Goal: Task Accomplishment & Management: Complete application form

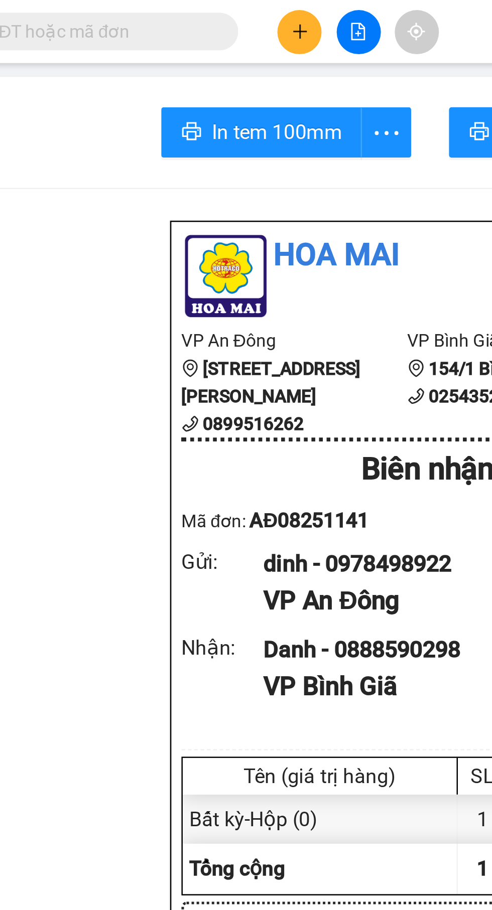
click at [209, 14] on icon "plus" at bounding box center [210, 12] width 7 height 7
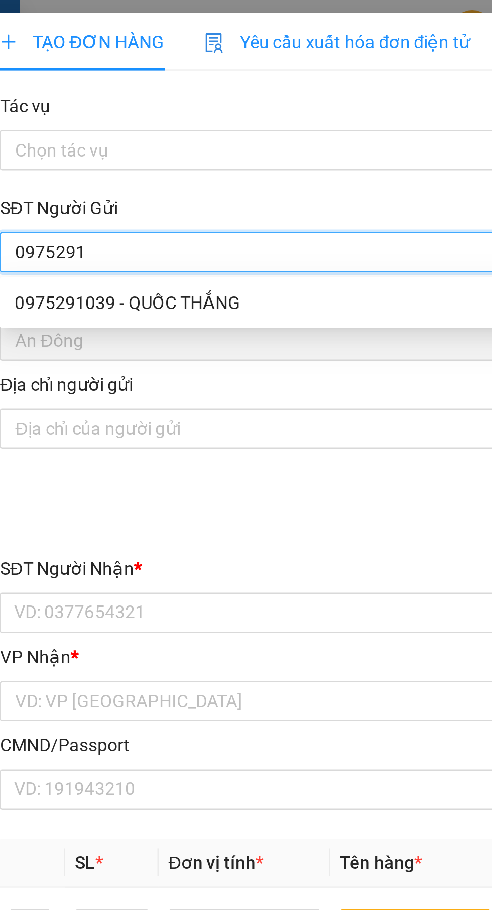
click at [135, 120] on div "0975291039 - QUỐC THẮNG" at bounding box center [133, 120] width 210 height 11
type input "0975291039"
type input "QUỐC THẮNG"
type input "070191007188"
type input "0972252151"
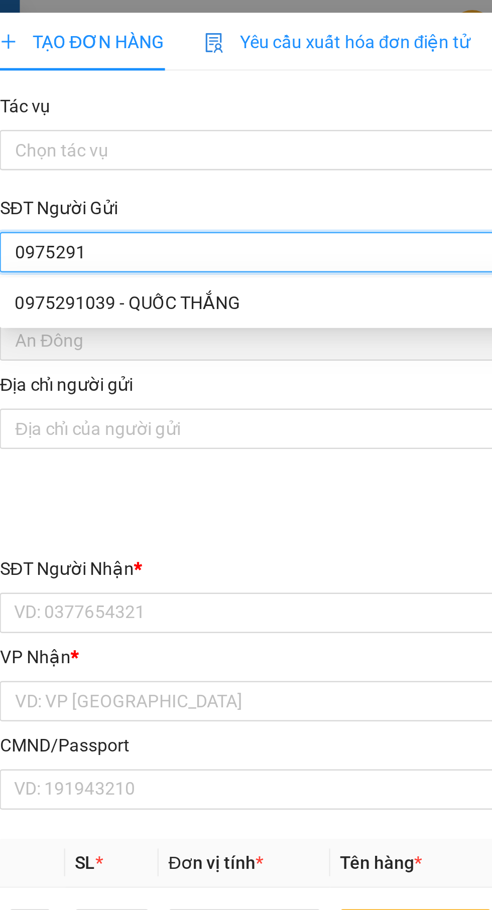
type input "TÀI"
type input "[GEOGRAPHIC_DATA]"
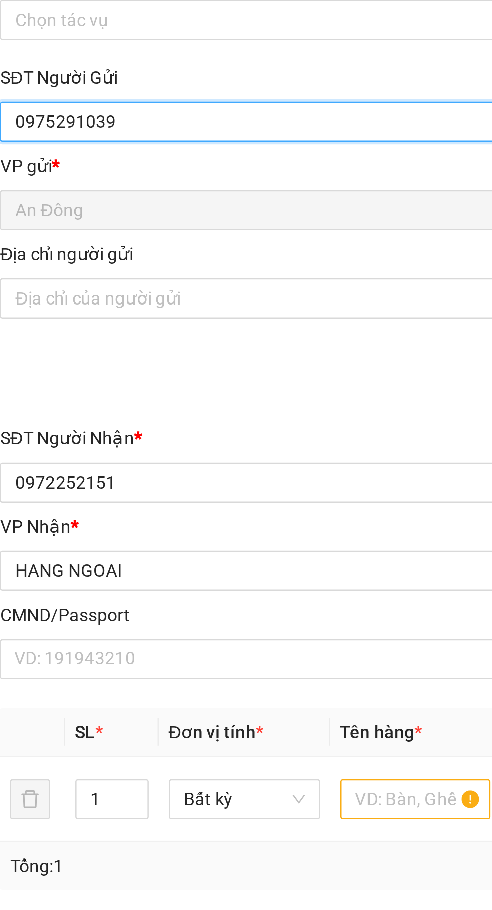
type input "0975291039"
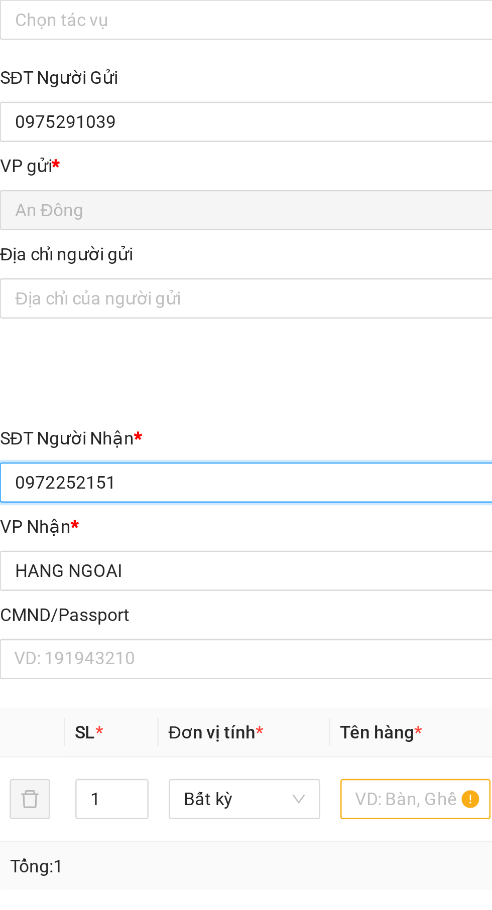
click at [160, 242] on input "0972252151" at bounding box center [133, 244] width 222 height 16
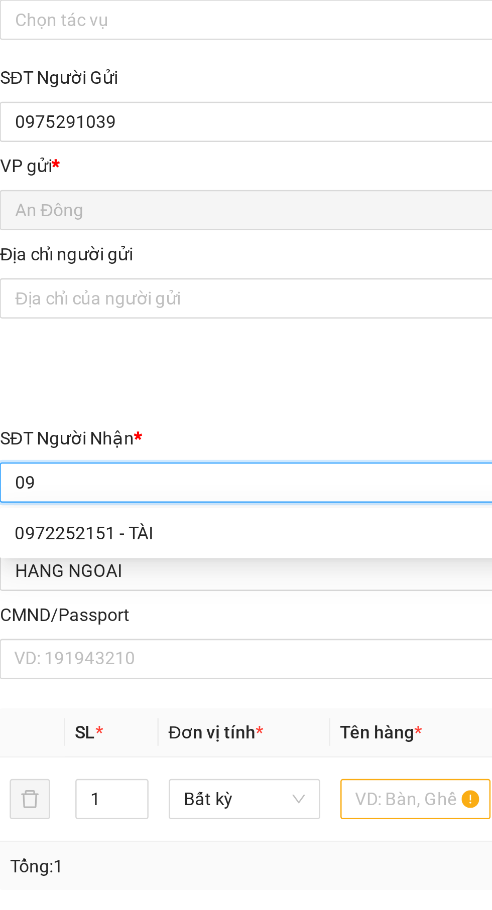
type input "0"
type input "0928800800"
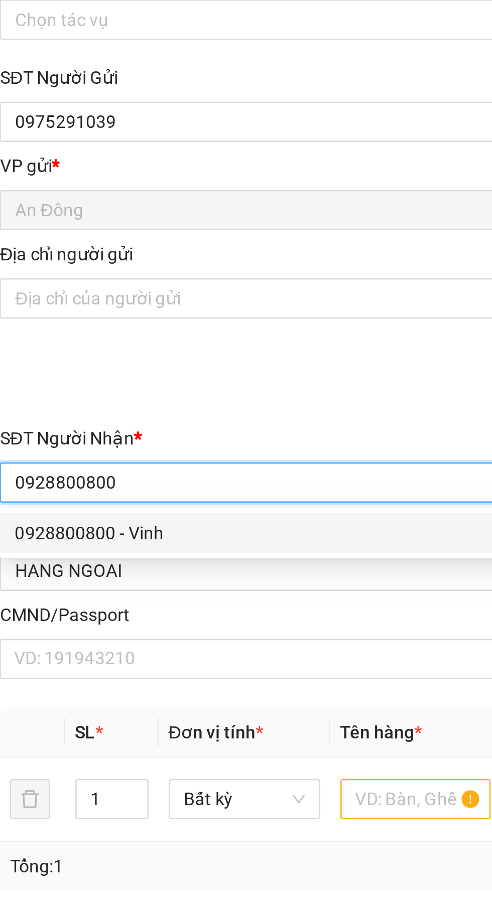
click at [169, 263] on div "0928800800 - Vinh" at bounding box center [133, 263] width 210 height 11
type input "Vinh"
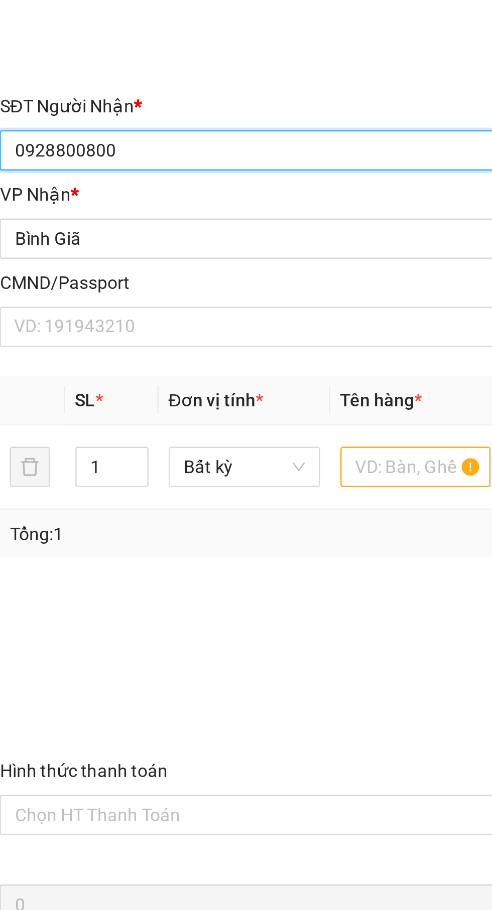
type input "0928800800"
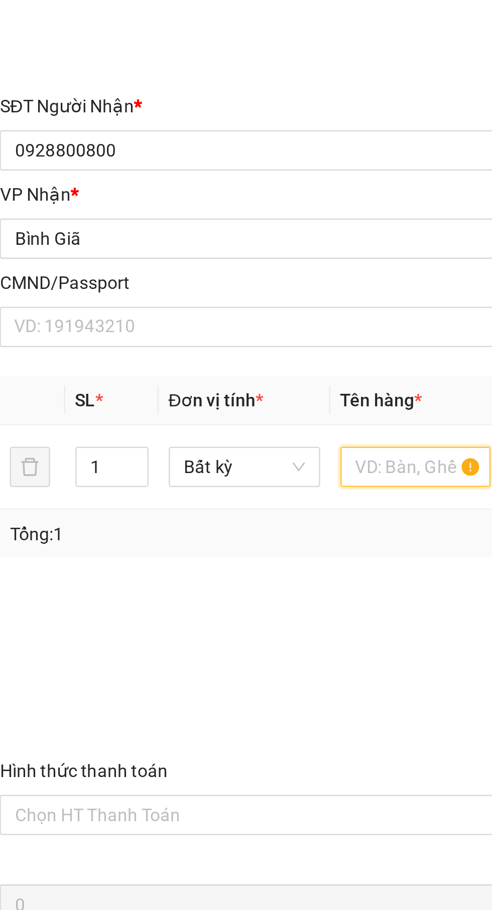
click at [185, 368] on input "text" at bounding box center [188, 370] width 60 height 16
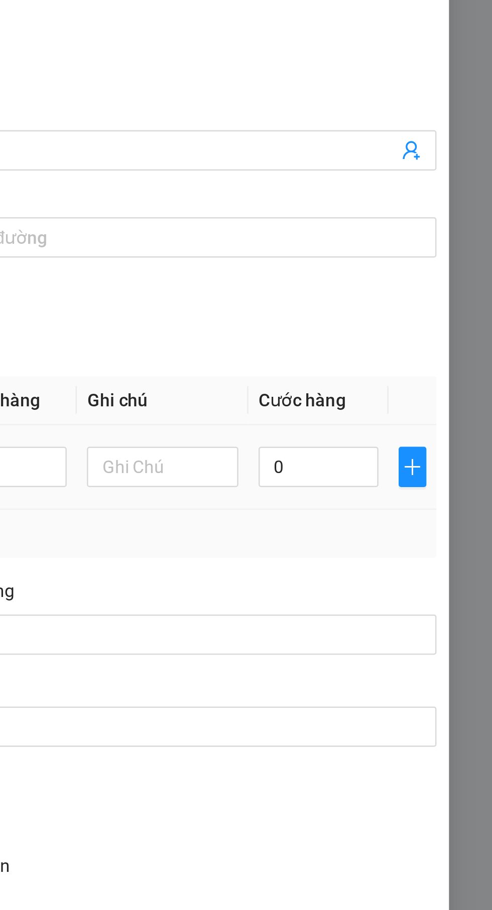
type input "Hộp"
click at [427, 371] on input "0" at bounding box center [423, 370] width 48 height 16
type input "3"
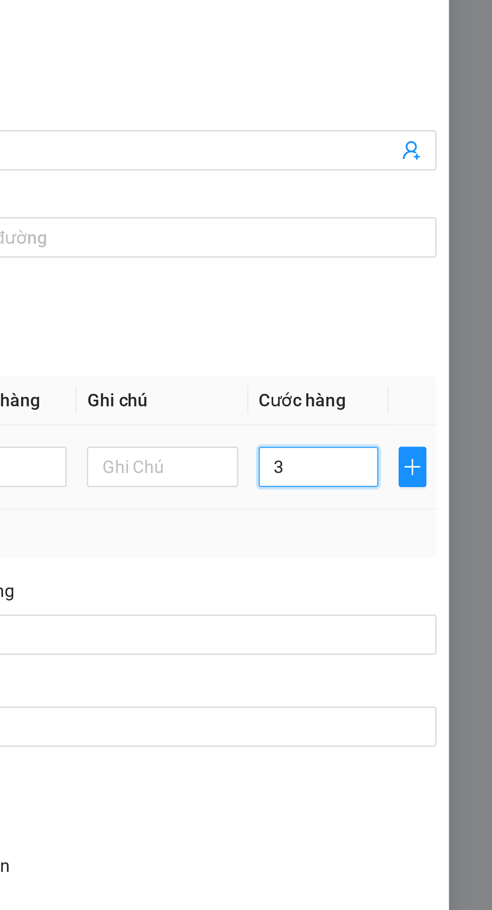
type input "30"
click at [444, 385] on td "30" at bounding box center [423, 370] width 56 height 34
type input "30.000"
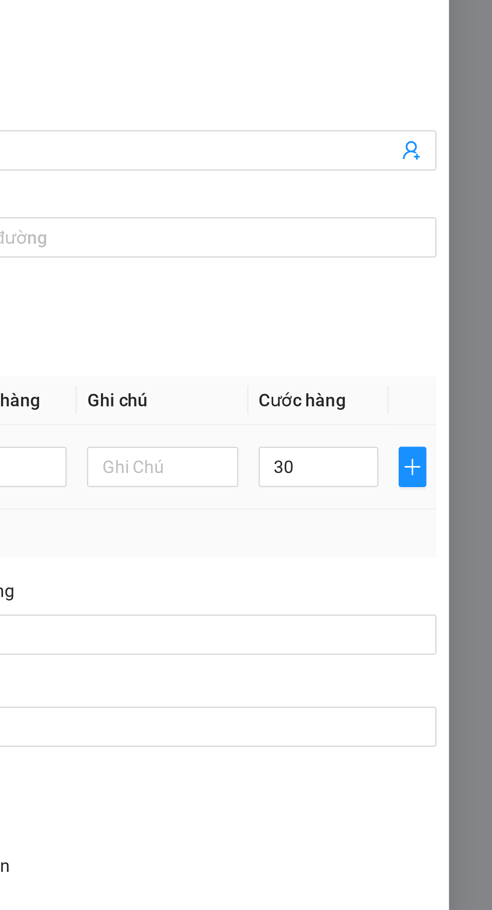
type input "30.000"
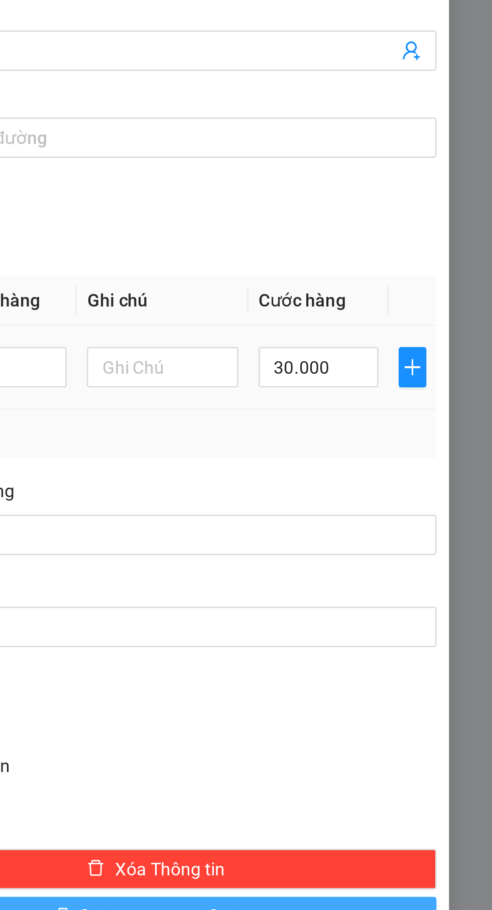
click at [329, 593] on button "[PERSON_NAME] và In" at bounding box center [358, 588] width 223 height 16
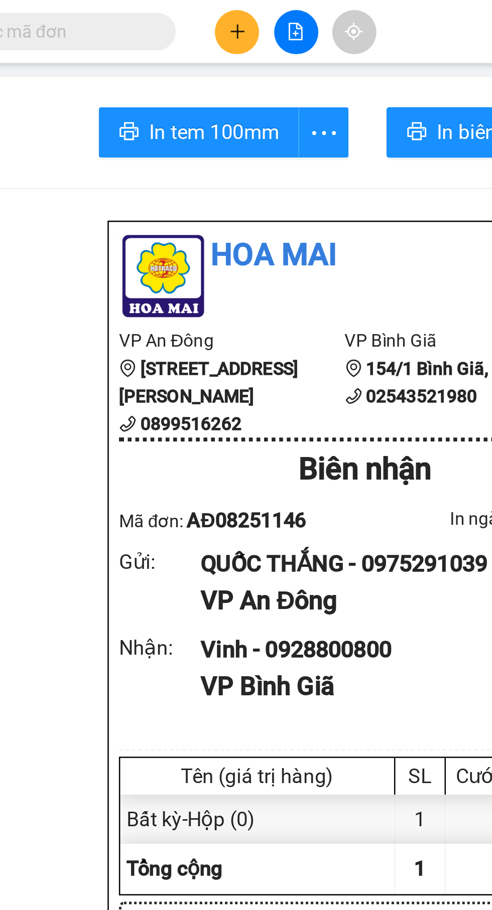
click at [207, 10] on icon "plus" at bounding box center [210, 12] width 7 height 7
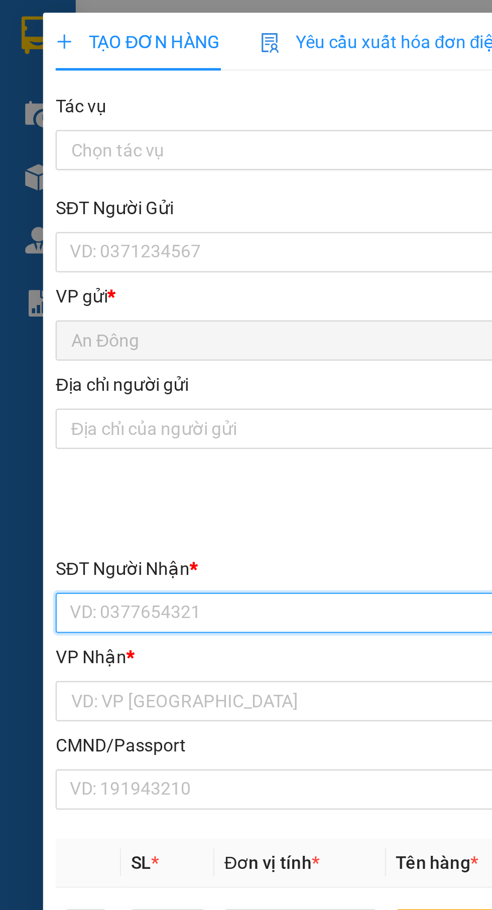
click at [122, 239] on input "SĐT Người Nhận *" at bounding box center [133, 244] width 222 height 16
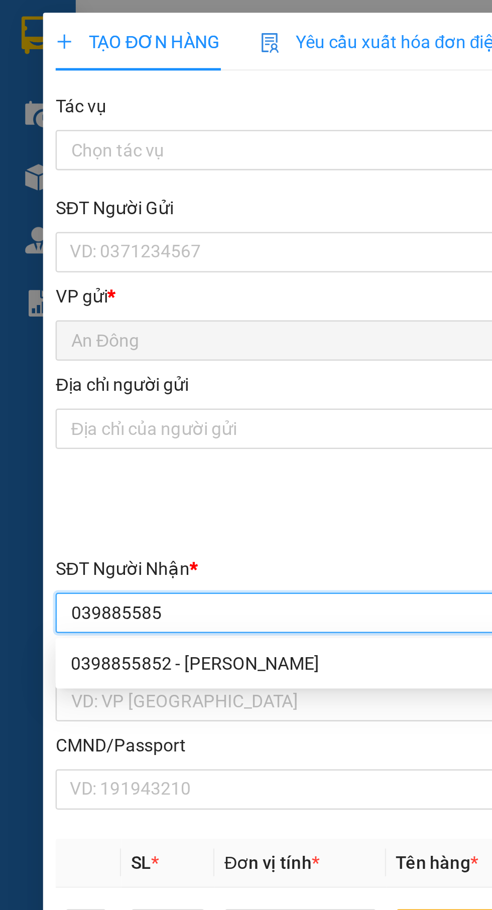
type input "0398855852"
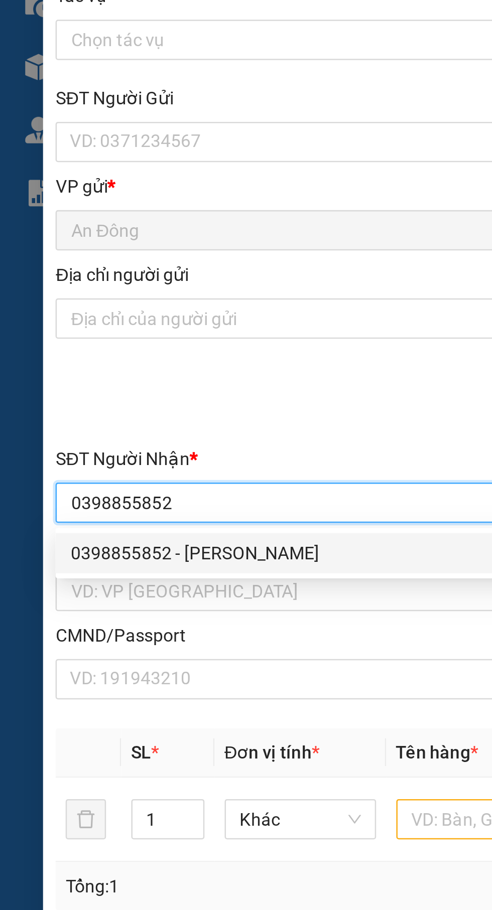
click at [140, 268] on div "0398855852 - hong" at bounding box center [133, 263] width 210 height 11
type input "hong"
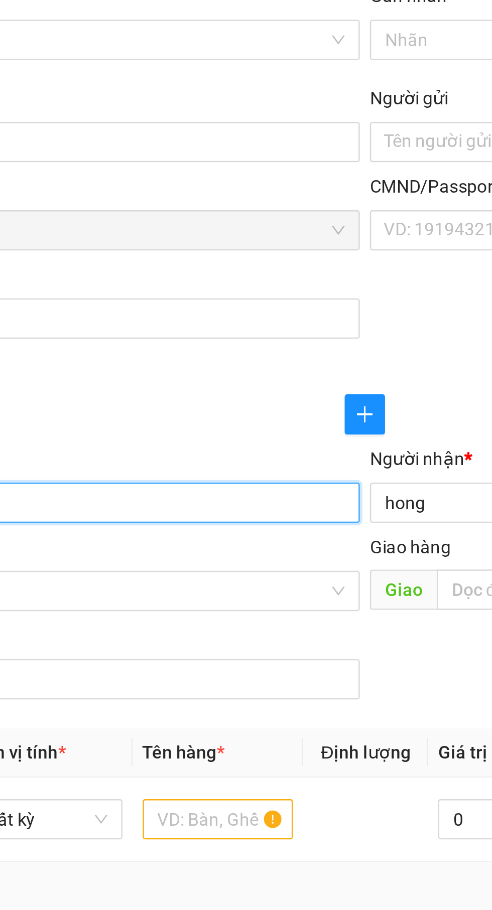
type input "0398855852"
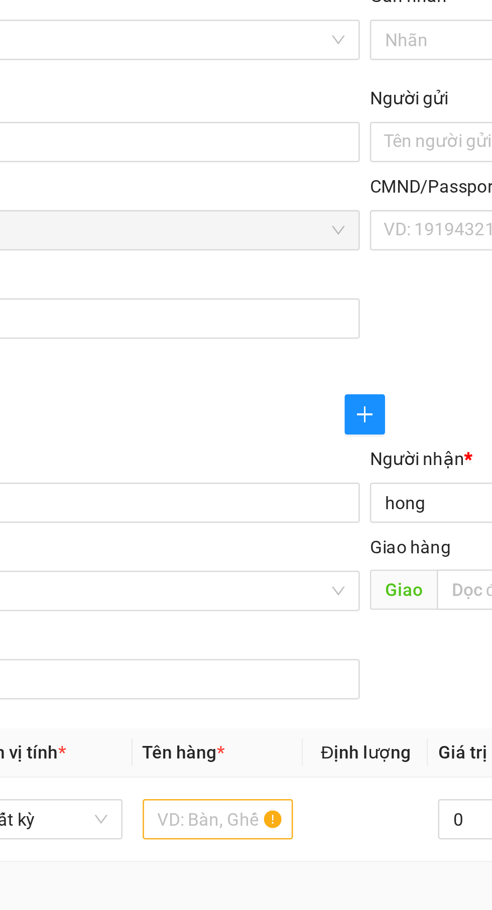
click at [277, 248] on input "hong" at bounding box center [354, 243] width 200 height 11
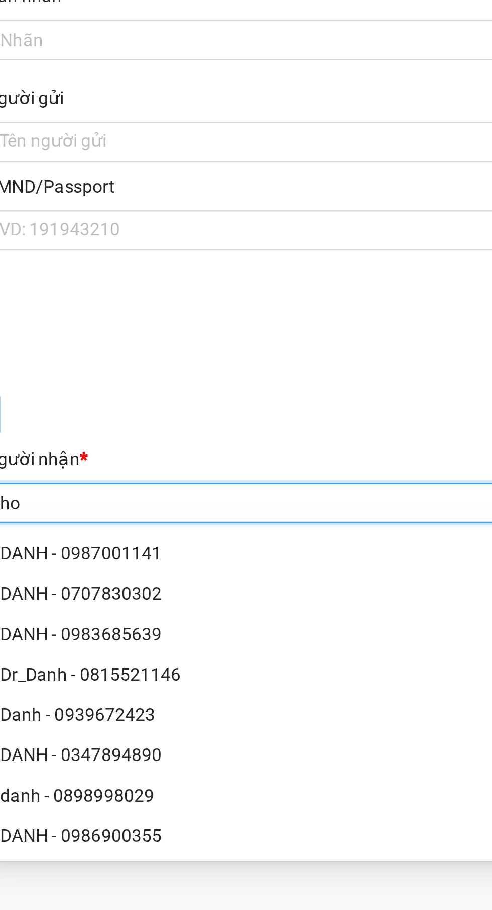
type input "h"
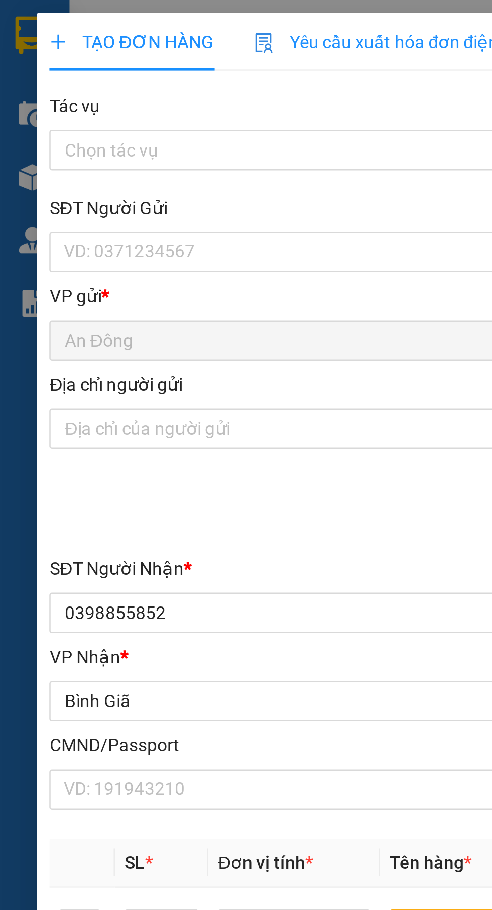
type input "Tùng"
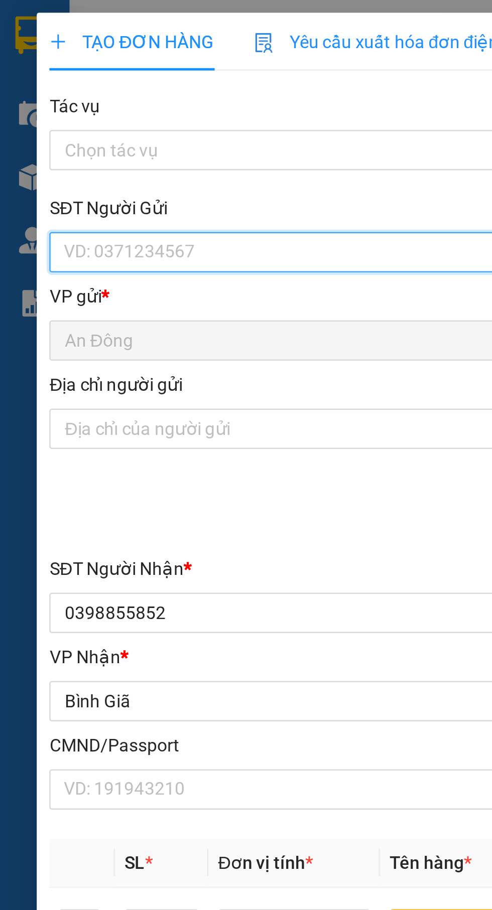
click at [126, 99] on input "SĐT Người Gửi" at bounding box center [133, 100] width 222 height 16
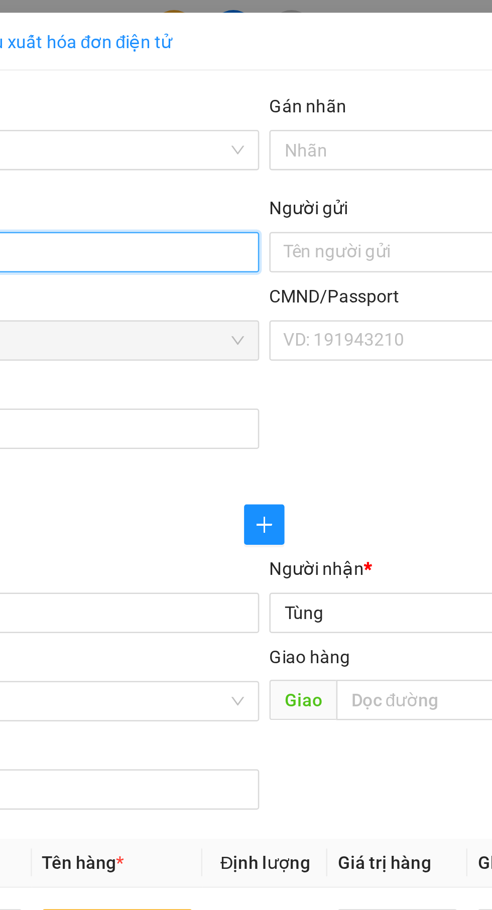
type input "0974117296"
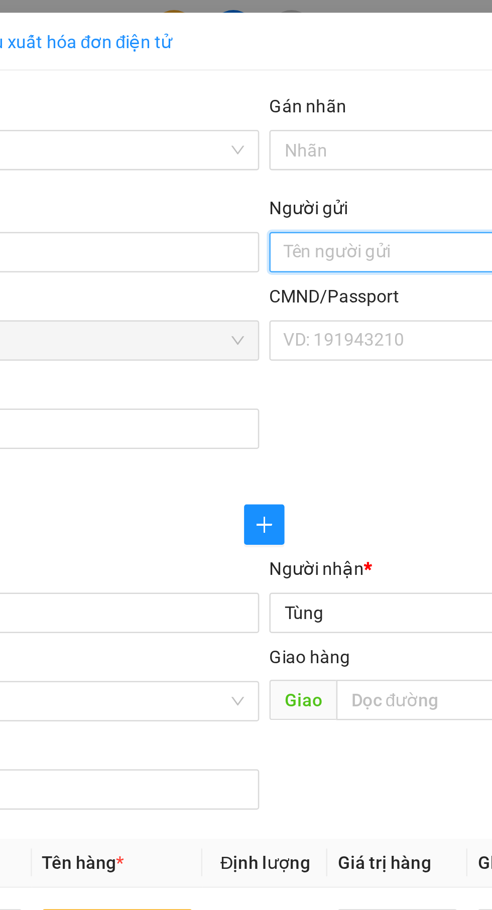
click at [297, 104] on input "Người gửi" at bounding box center [359, 100] width 222 height 16
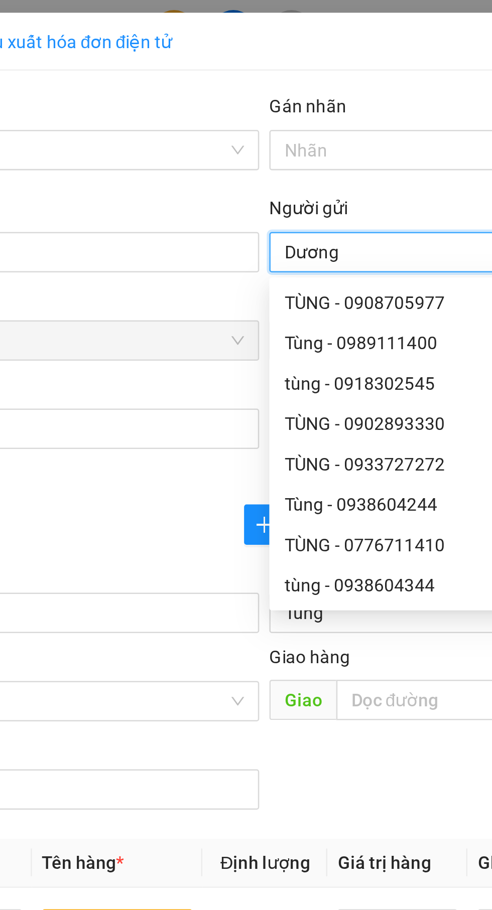
type input "Dương"
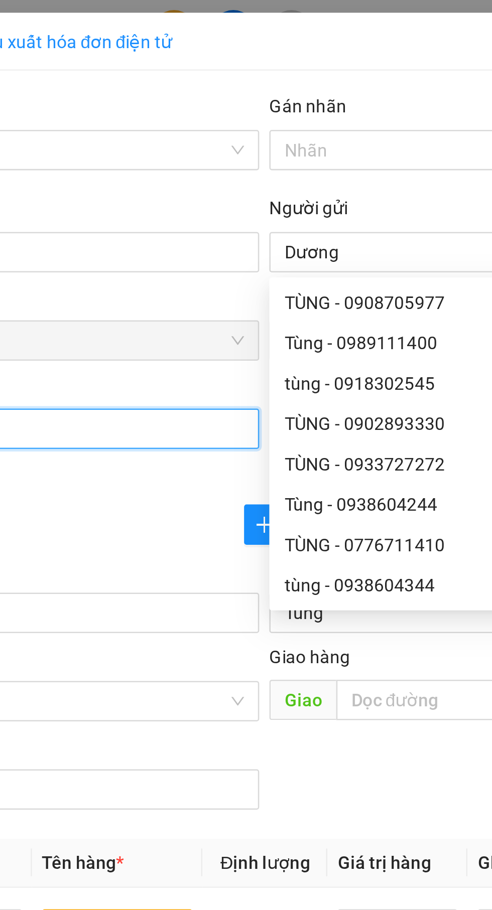
click at [205, 177] on input "Địa chỉ người gửi" at bounding box center [133, 171] width 222 height 16
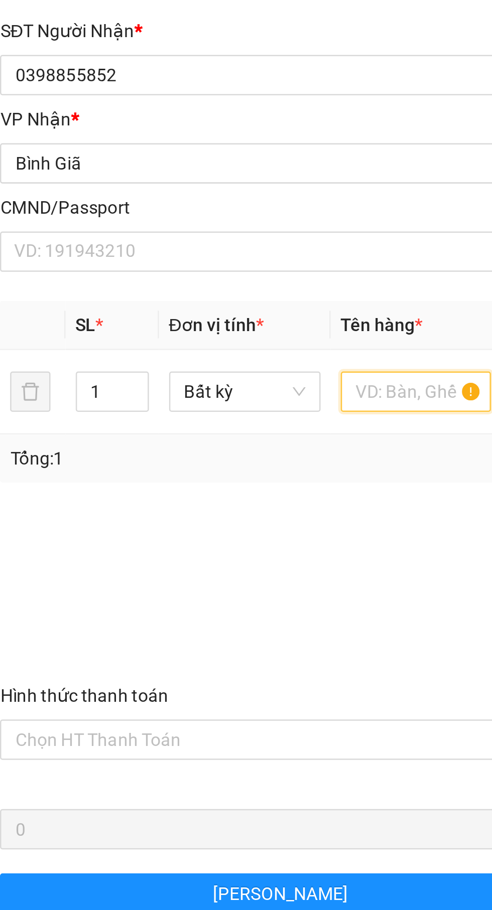
click at [185, 371] on input "text" at bounding box center [188, 370] width 60 height 16
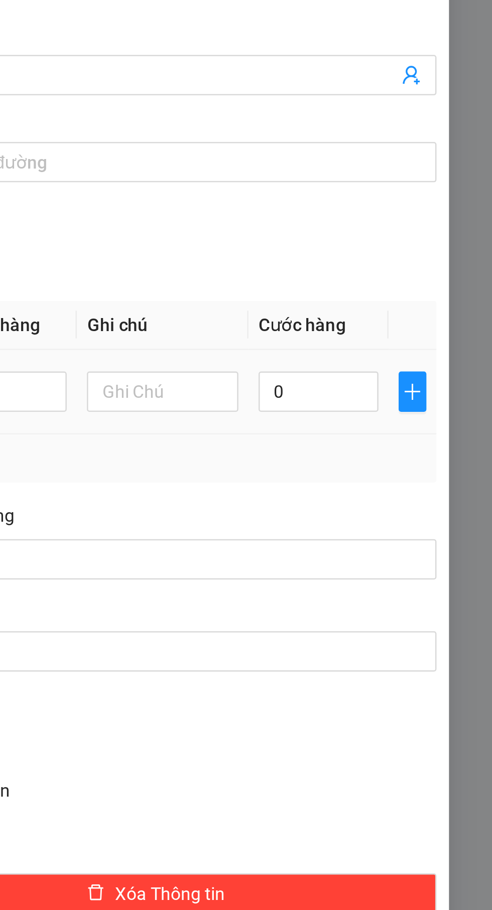
type input "Hộp"
click at [428, 371] on input "0" at bounding box center [423, 370] width 48 height 16
type input "3"
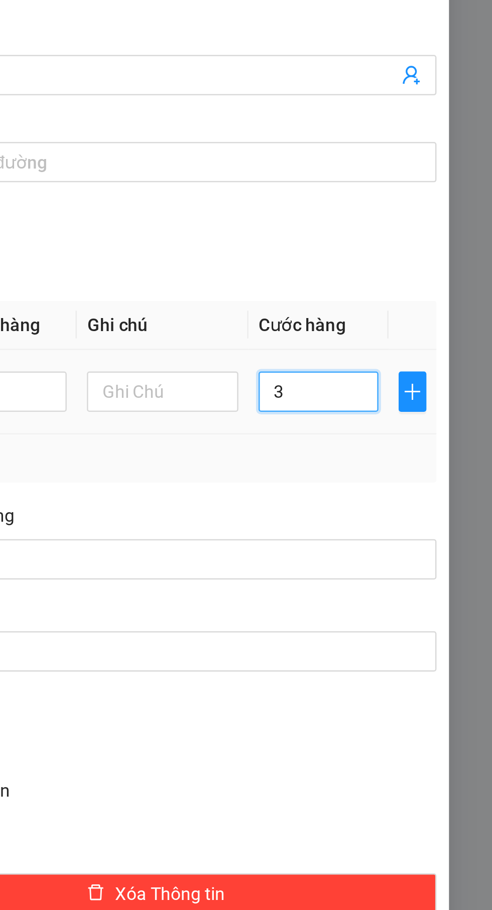
type input "30"
click at [434, 395] on div "Tổng: 1" at bounding box center [245, 396] width 439 height 11
type input "30.000"
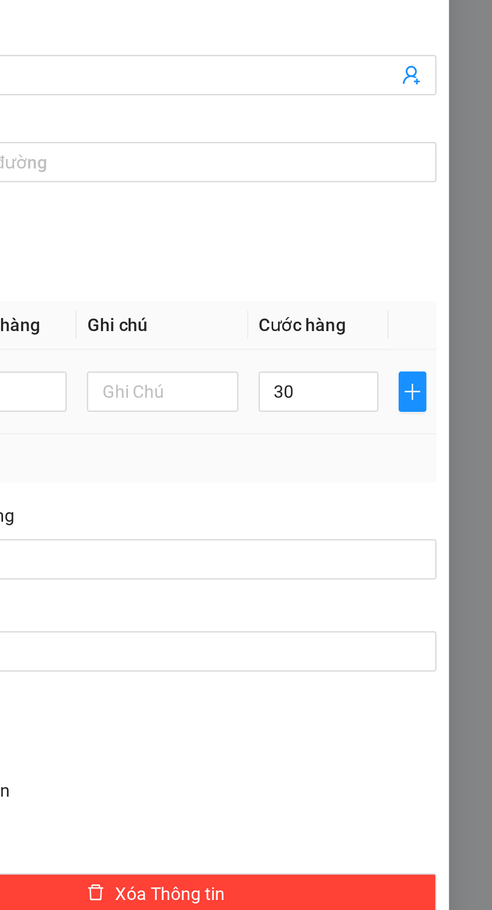
type input "30.000"
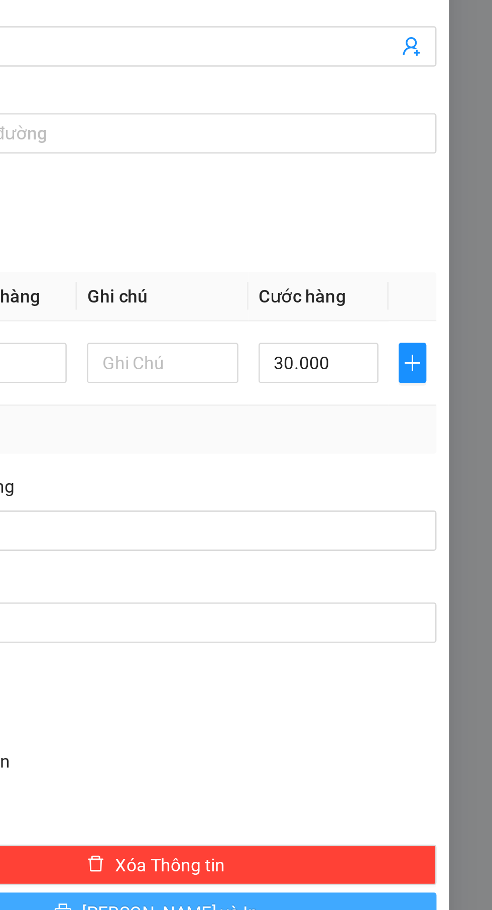
click at [327, 590] on button "[PERSON_NAME] và In" at bounding box center [358, 588] width 223 height 16
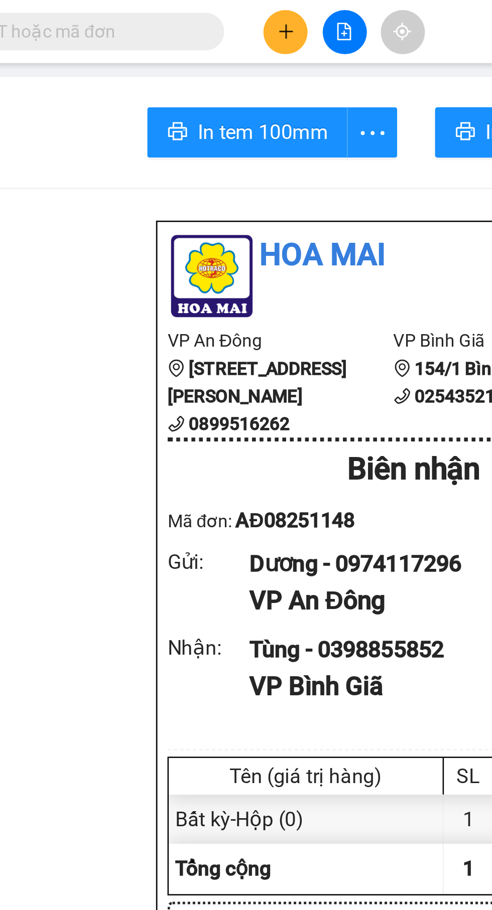
click at [207, 15] on icon "plus" at bounding box center [210, 12] width 7 height 7
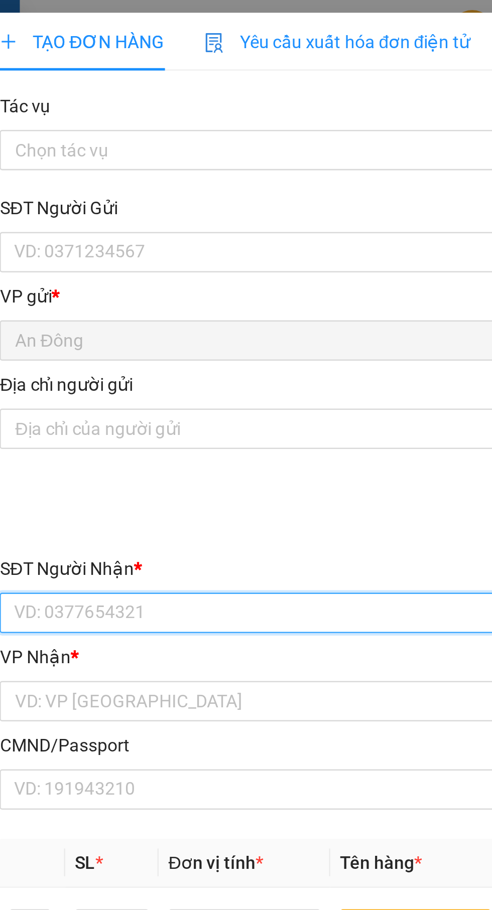
click at [149, 241] on input "SĐT Người Nhận *" at bounding box center [133, 244] width 222 height 16
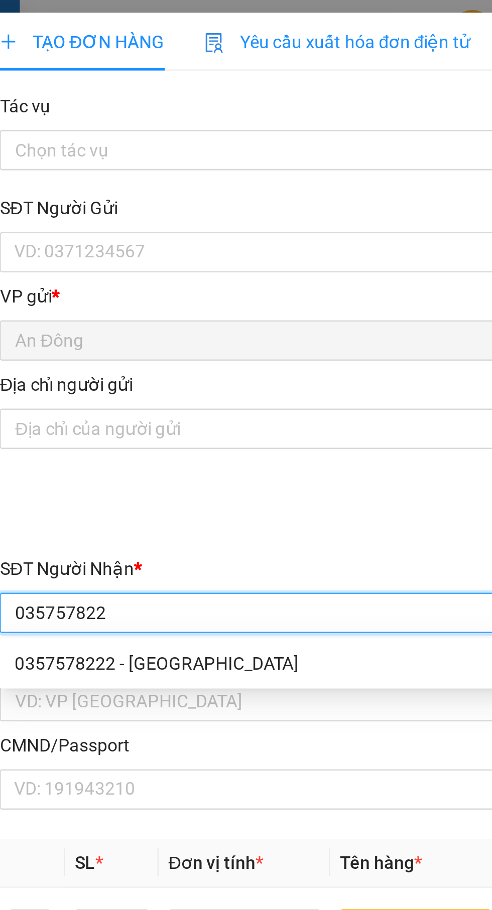
type input "0357578222"
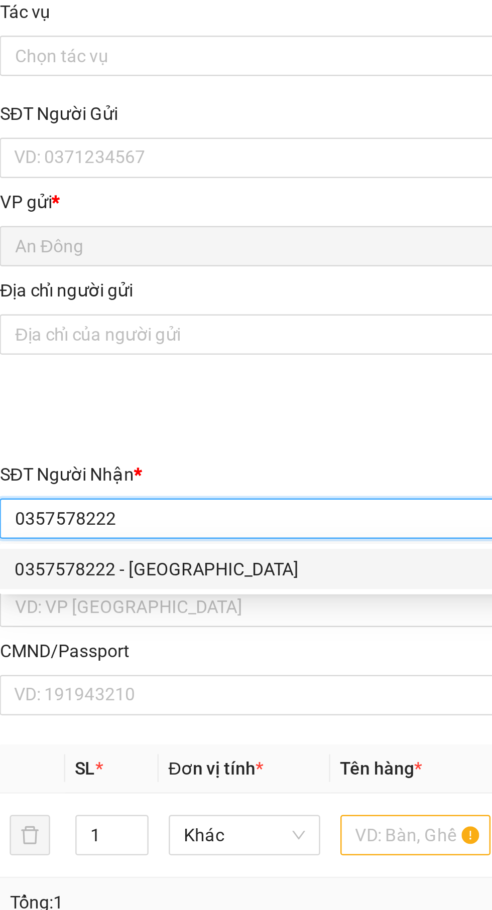
click at [177, 262] on div "0357578222 - NAM ANH" at bounding box center [133, 263] width 210 height 11
type input "NAM ANH"
type input "ngọc hà"
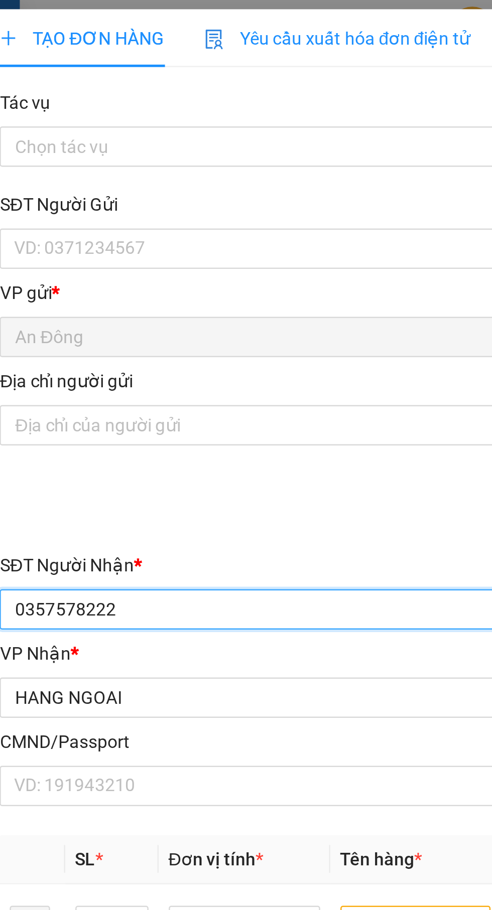
type input "0357578222"
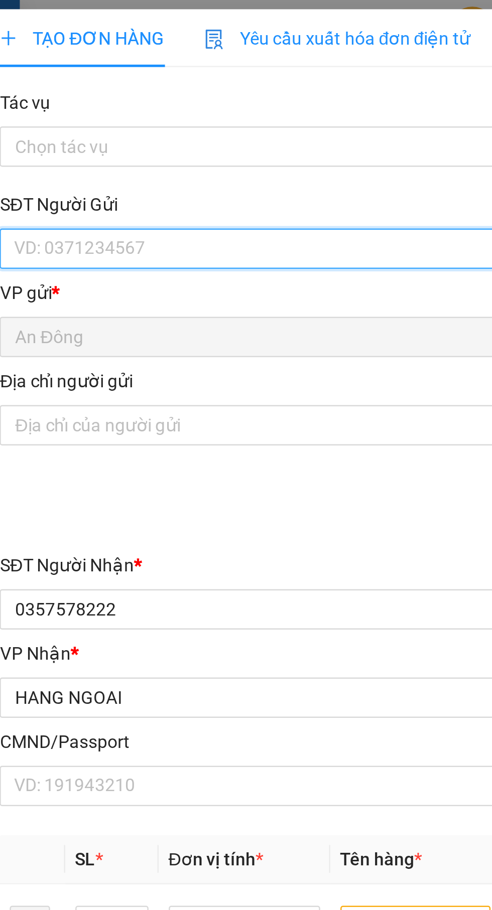
click at [157, 101] on input "SĐT Người Gửi" at bounding box center [133, 100] width 222 height 16
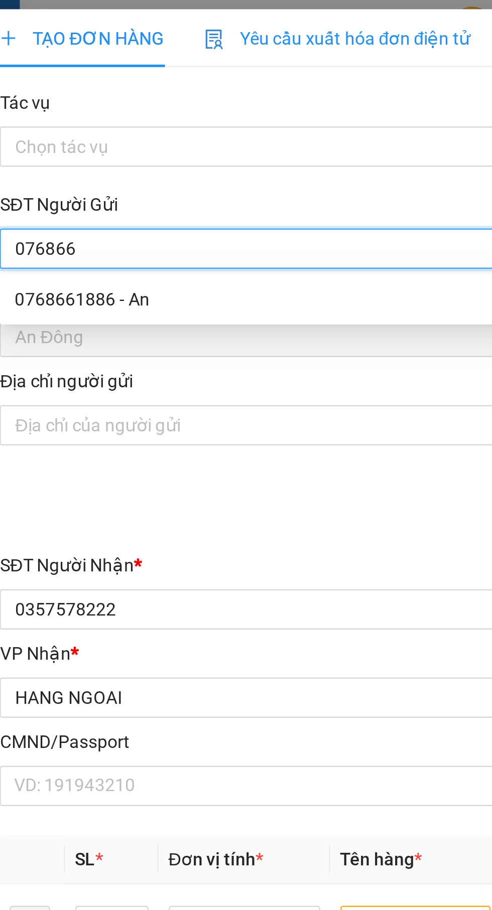
click at [127, 120] on div "0768661886 - An" at bounding box center [133, 120] width 210 height 11
type input "0768661886"
type input "An"
type input "083095000131"
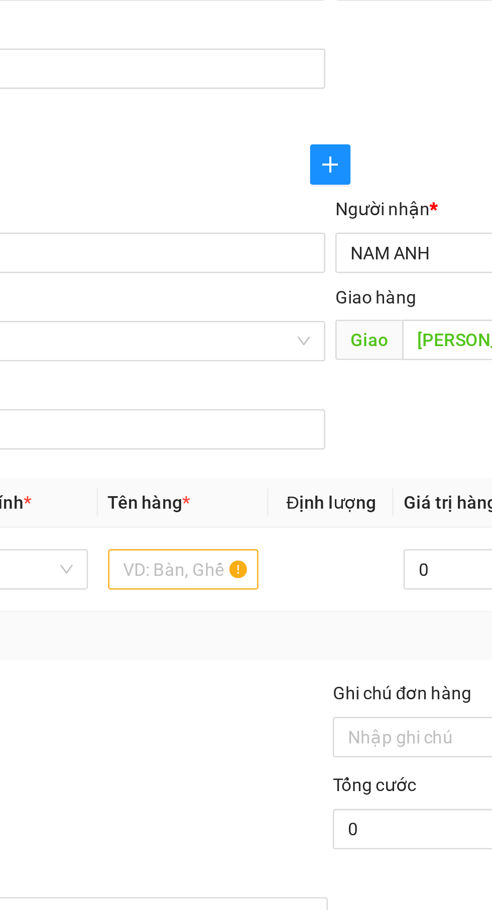
type input "0768661886"
click at [193, 373] on input "text" at bounding box center [188, 370] width 60 height 16
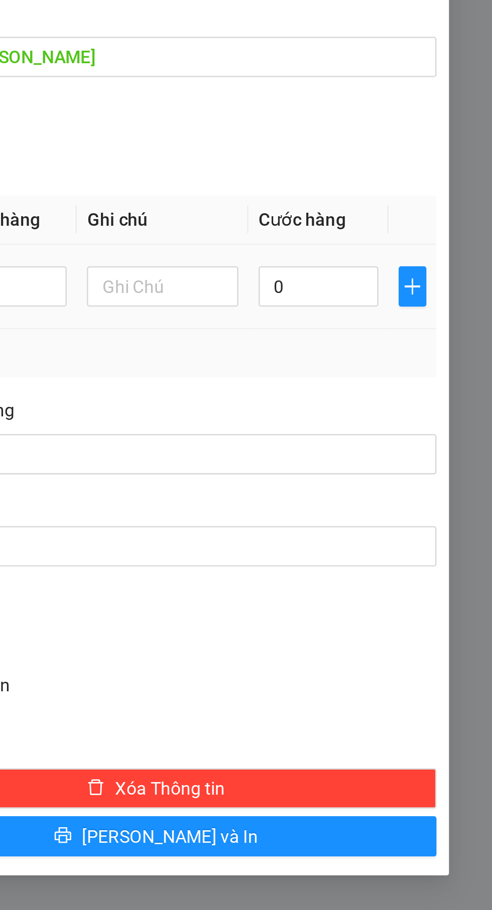
type input "Hộp"
click at [428, 371] on input "0" at bounding box center [423, 370] width 48 height 16
type input "4"
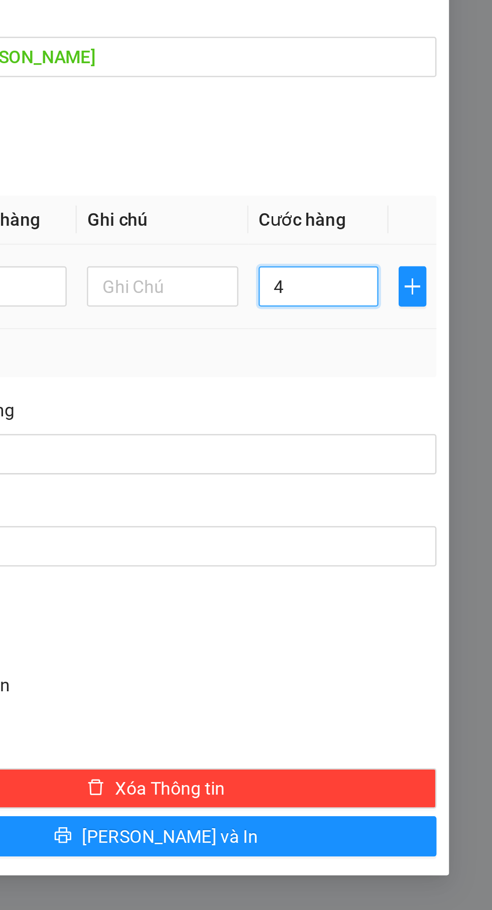
type input "40"
click at [439, 408] on div "Transit Pickup Surcharge Ids Transit Deliver Surcharge Ids Transit Deliver Surc…" at bounding box center [245, 316] width 447 height 560
type input "40.000"
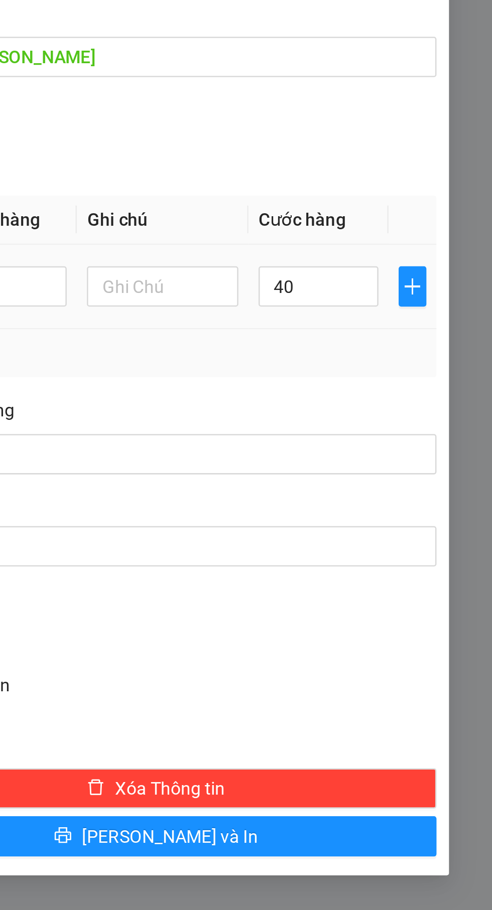
type input "40.000"
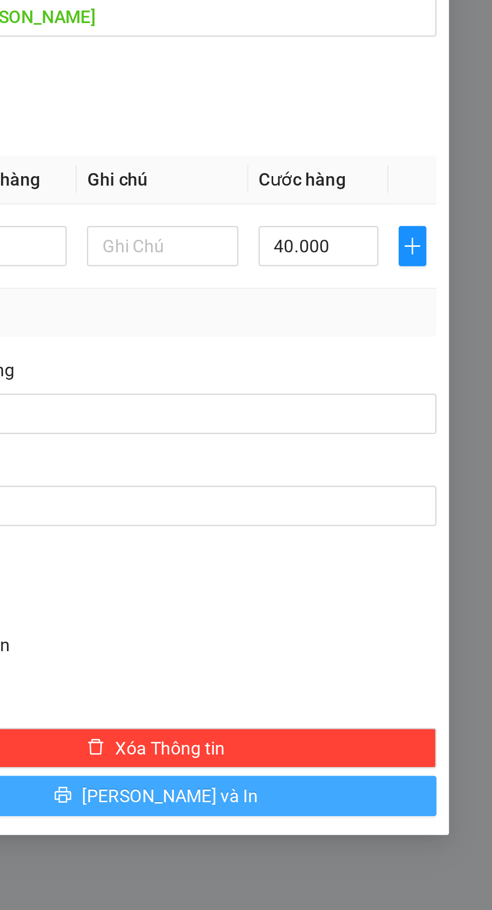
click at [325, 589] on icon "printer" at bounding box center [321, 587] width 7 height 7
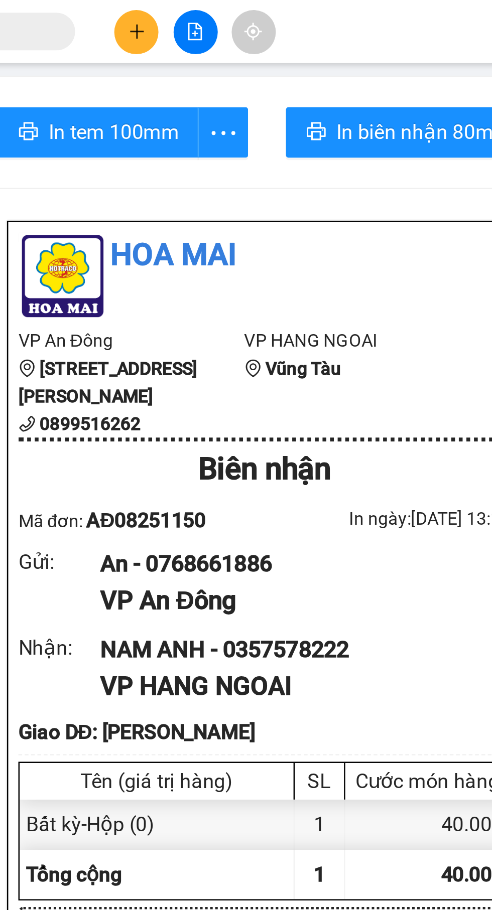
click at [215, 8] on button at bounding box center [210, 13] width 18 height 18
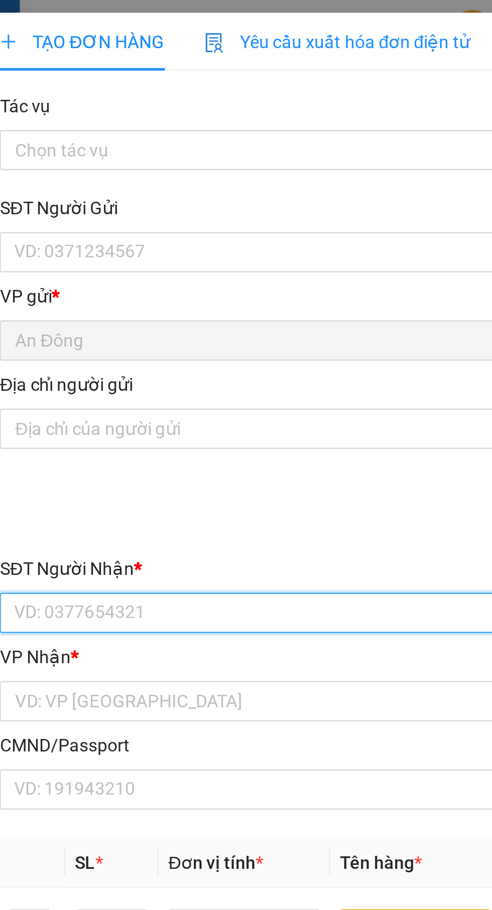
click at [135, 241] on input "SĐT Người Nhận *" at bounding box center [133, 244] width 222 height 16
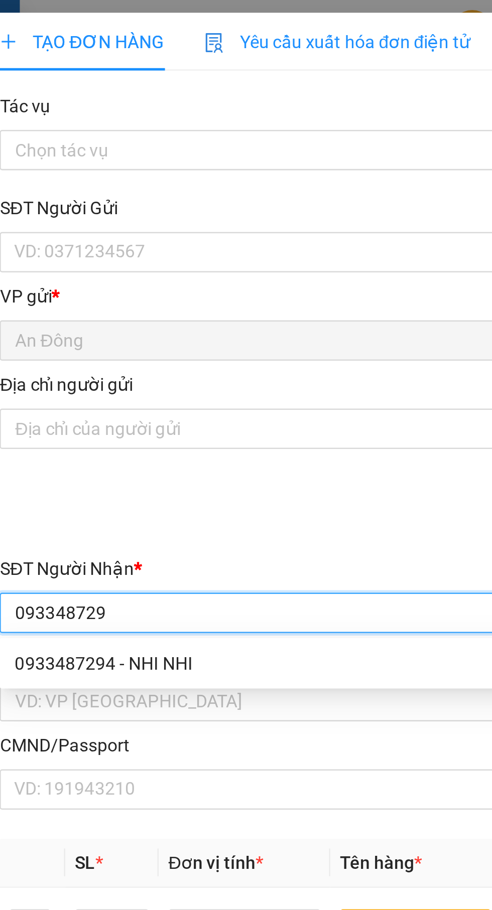
type input "0933487294"
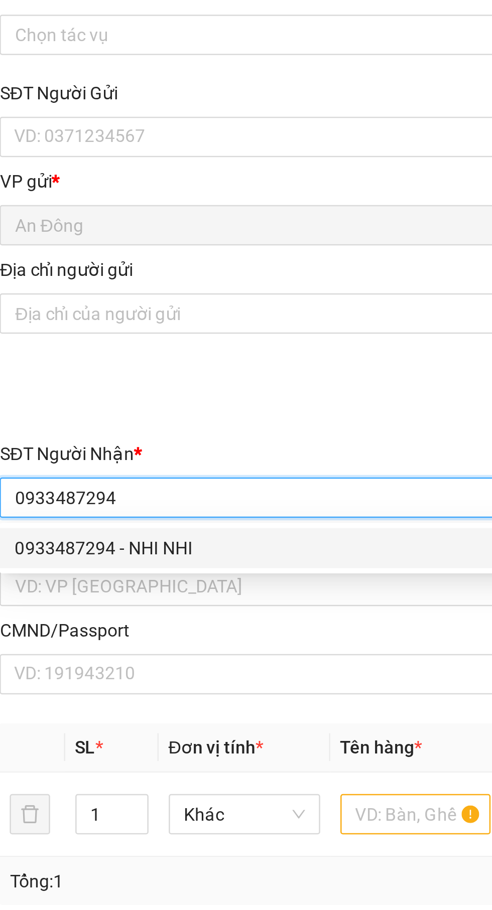
click at [169, 263] on div "0933487294 - NHI NHI" at bounding box center [133, 263] width 210 height 11
type input "NHI NHI"
type input "[GEOGRAPHIC_DATA]"
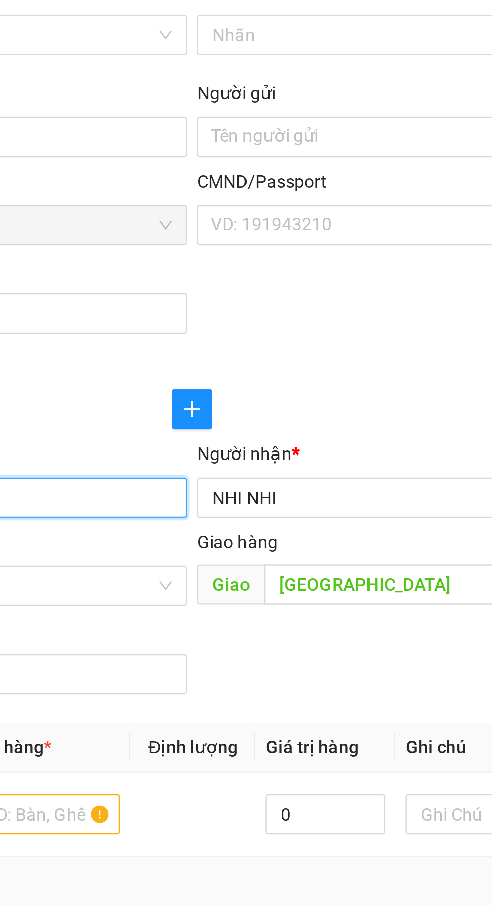
type input "0933487294"
click at [322, 240] on input "NHI NHI" at bounding box center [354, 243] width 200 height 11
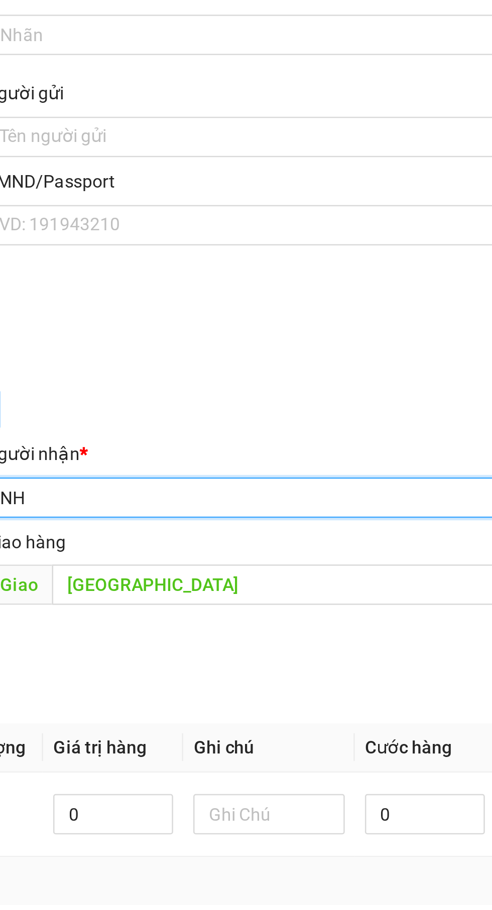
type input "N"
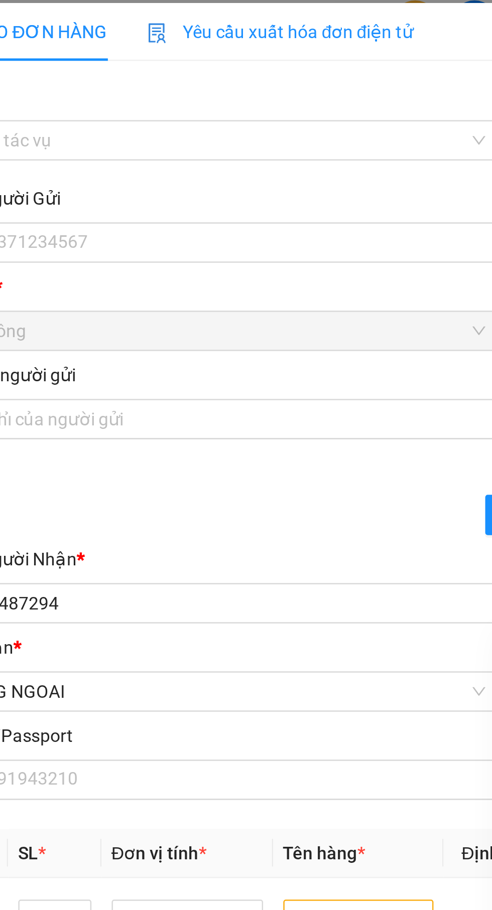
type input "Ko tên"
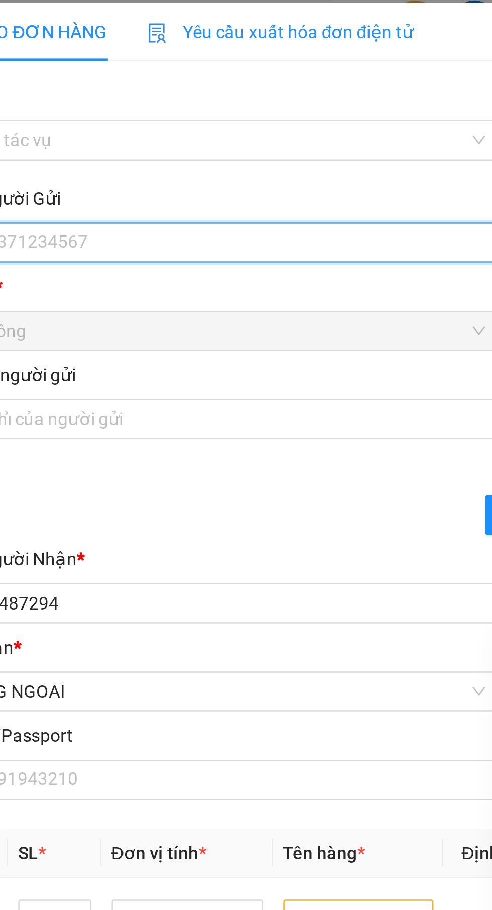
click at [141, 96] on input "SĐT Người Gửi" at bounding box center [133, 100] width 222 height 16
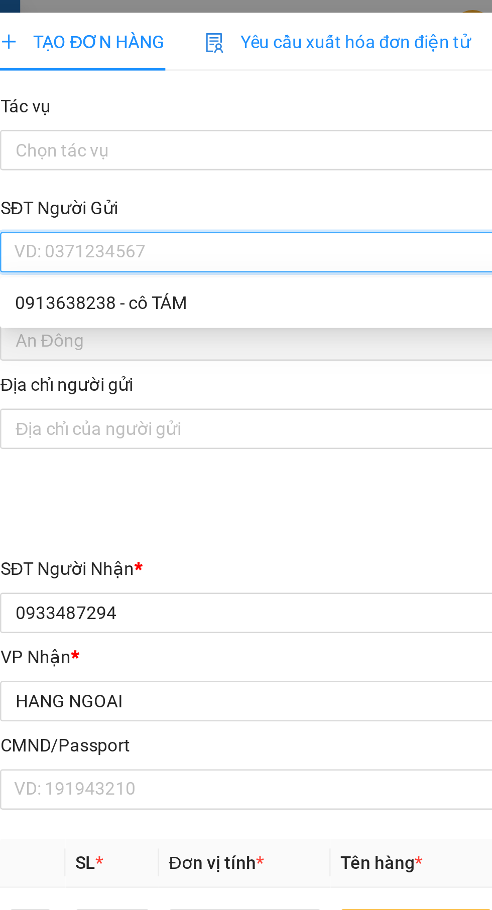
click at [165, 116] on div "0913638238 - cô TÁM" at bounding box center [133, 120] width 210 height 11
type input "0913638238"
type input "cô TÁM"
type input "07908200624"
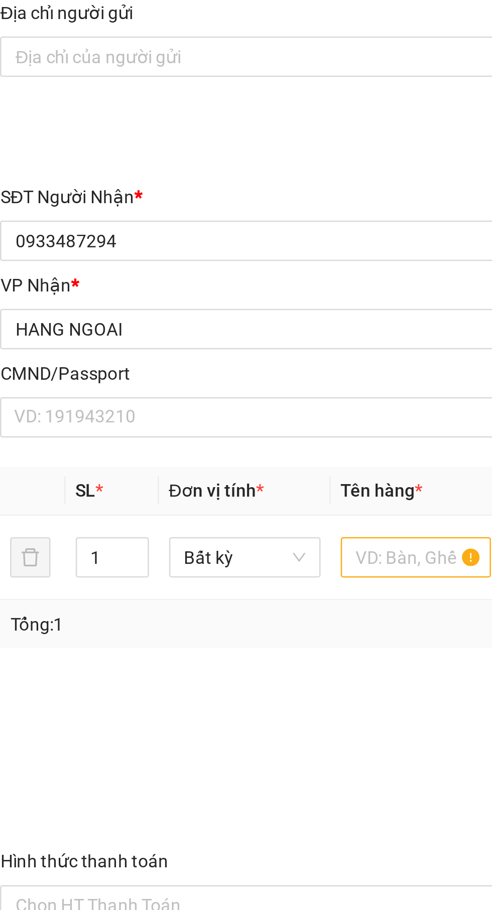
click at [66, 371] on input "1" at bounding box center [67, 369] width 28 height 15
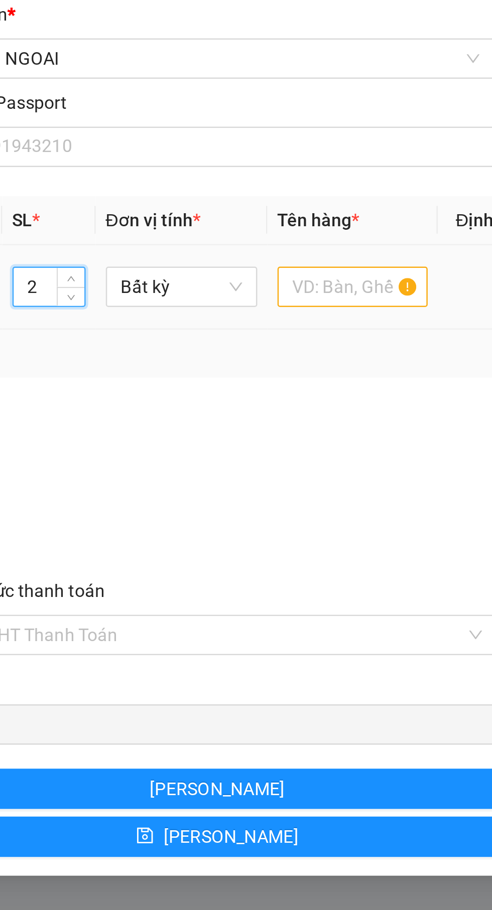
type input "2"
click at [186, 369] on input "text" at bounding box center [188, 370] width 60 height 16
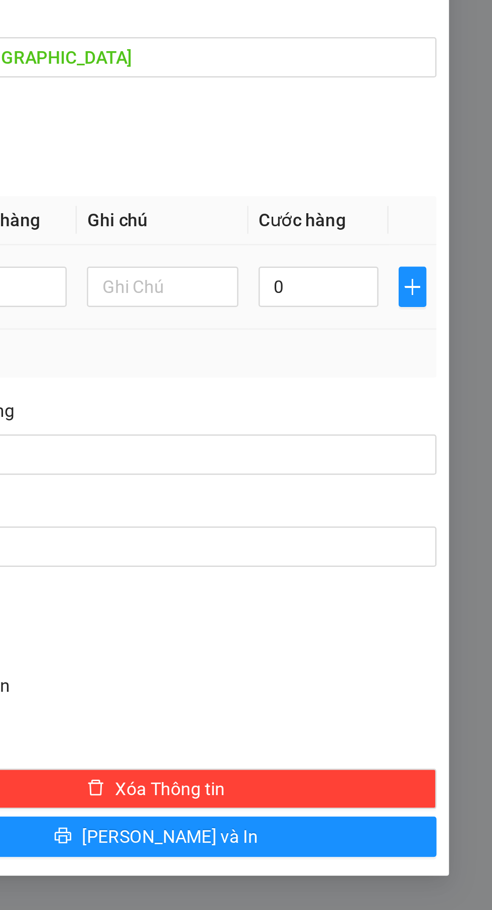
type input "Bao"
click at [424, 369] on input "0" at bounding box center [423, 370] width 48 height 16
type input "6"
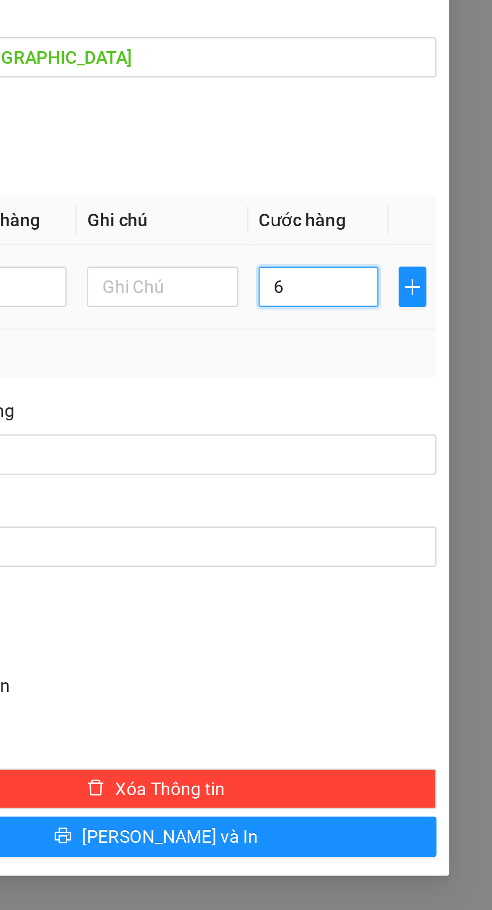
type input "60"
type input "6"
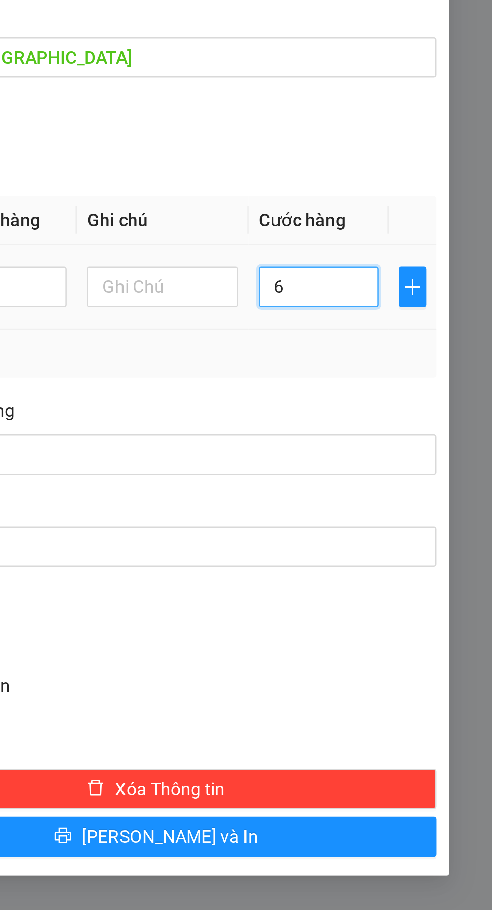
type input "6"
type input "0"
type input "01"
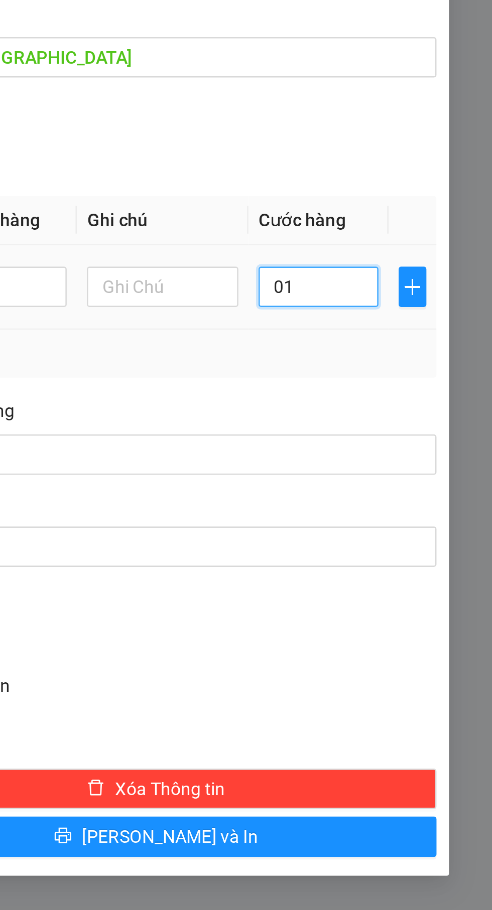
type input "1"
type input "012"
type input "12"
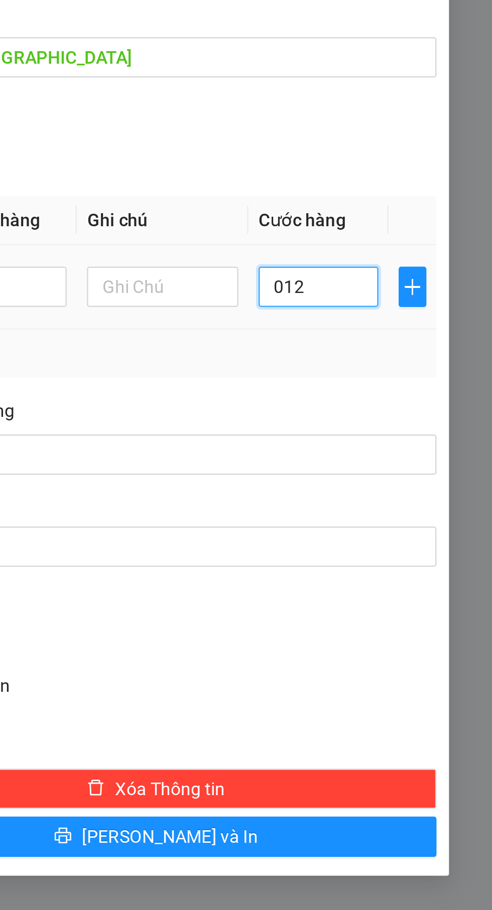
type input "0.120"
type input "120"
click at [434, 393] on div "Tổng: 2" at bounding box center [245, 396] width 439 height 11
type input "120.000"
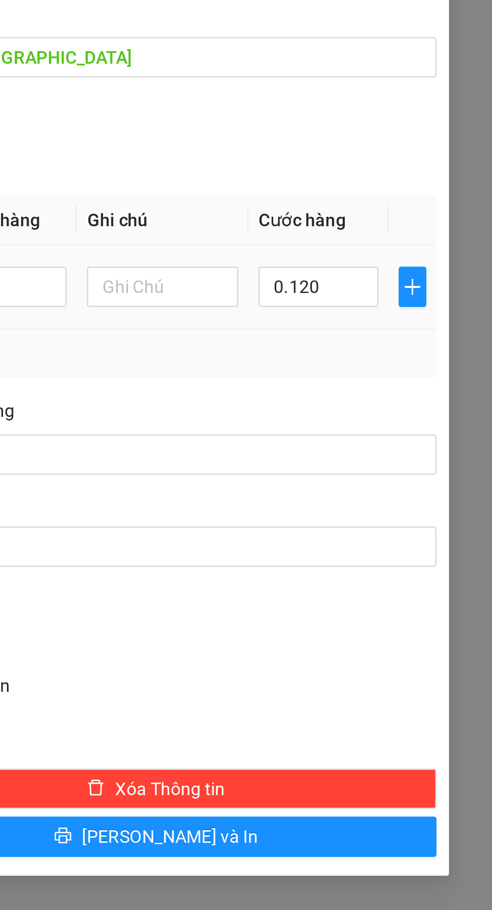
type input "120.000"
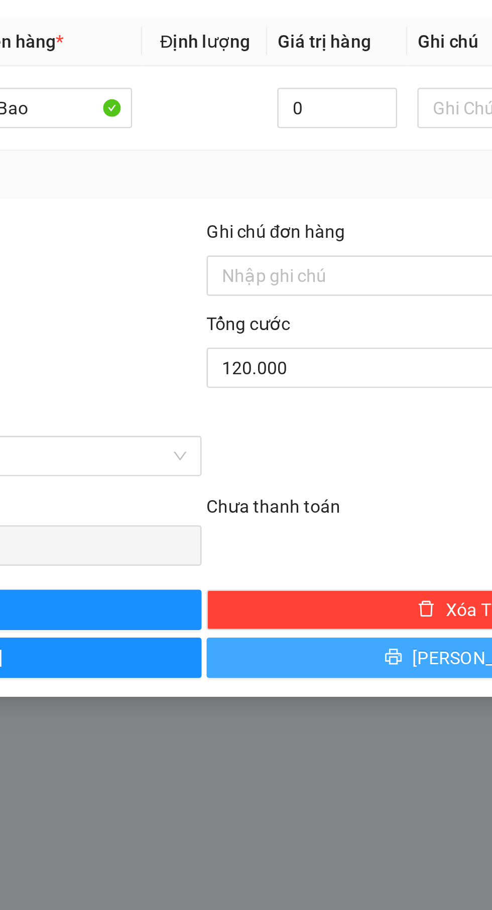
click at [325, 589] on icon "printer" at bounding box center [321, 587] width 7 height 7
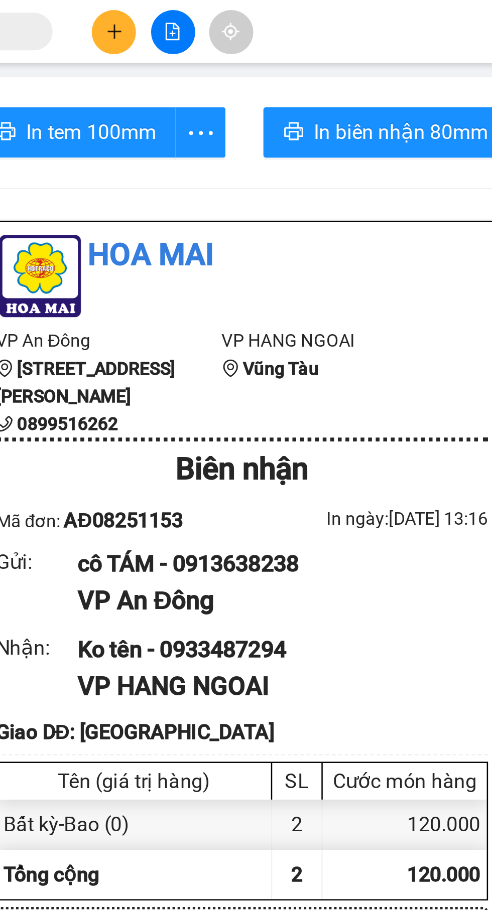
click at [204, 8] on button at bounding box center [210, 13] width 18 height 18
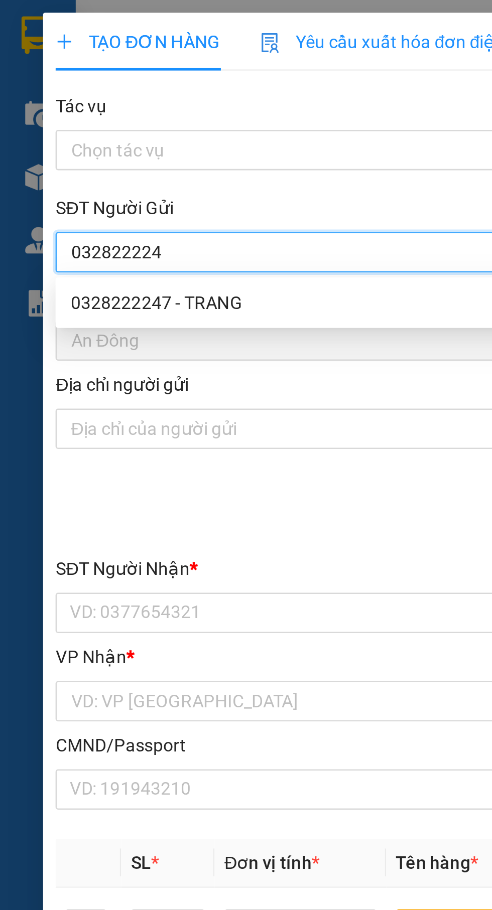
type input "0328222247"
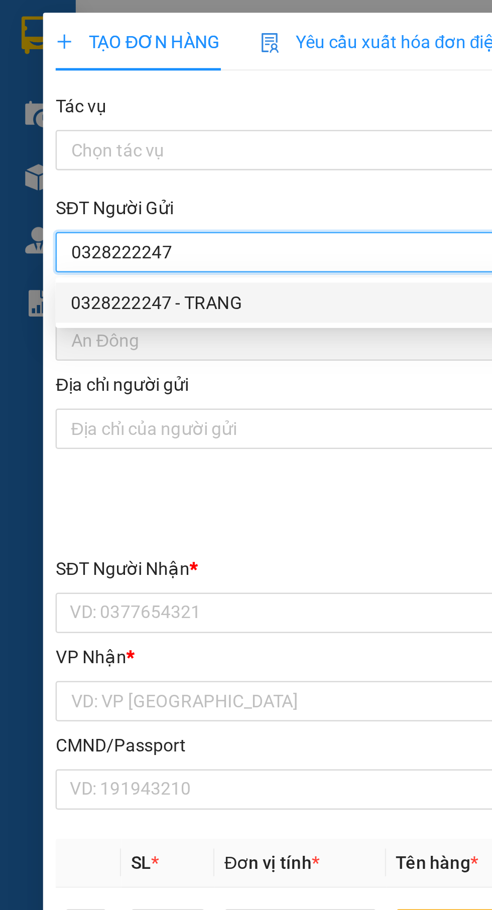
click at [125, 118] on div "0328222247 - TRANG" at bounding box center [133, 120] width 210 height 11
type input "TRANG"
type input "0933515594"
type input "[PERSON_NAME]"
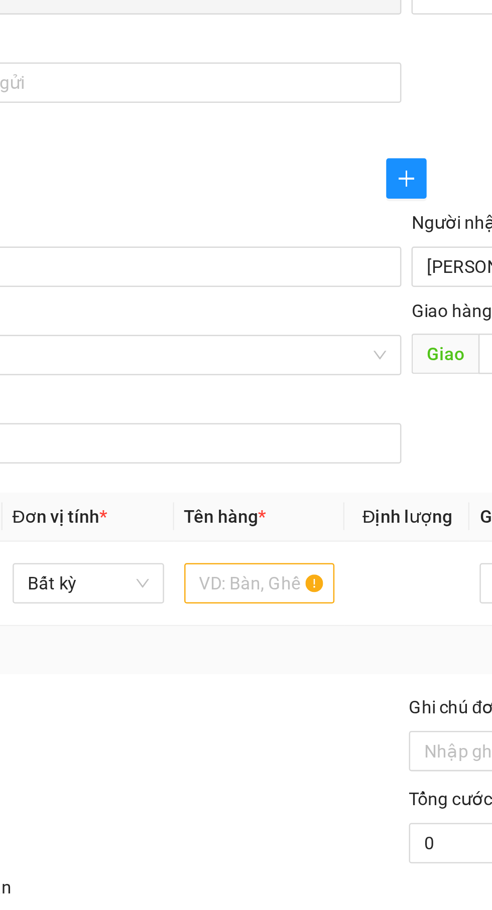
type input "0328222247"
click at [192, 371] on input "text" at bounding box center [188, 370] width 60 height 16
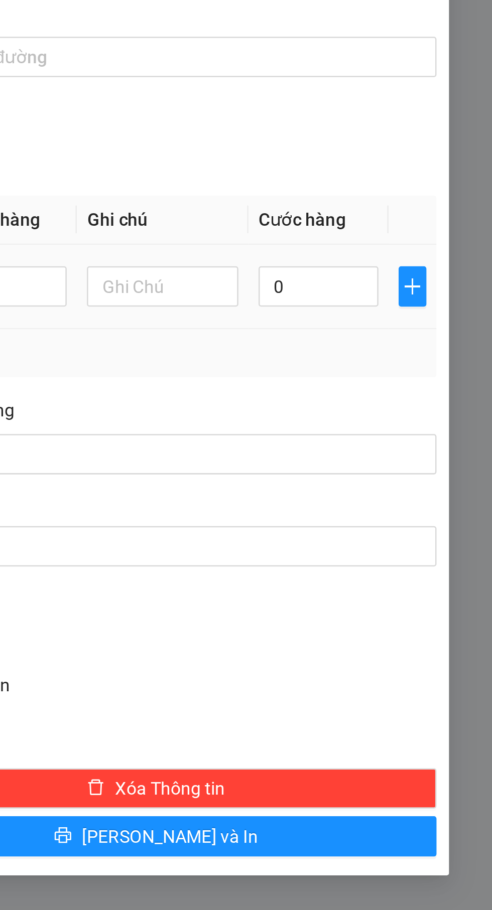
type input "Thùng"
click at [423, 374] on input "0" at bounding box center [423, 370] width 48 height 16
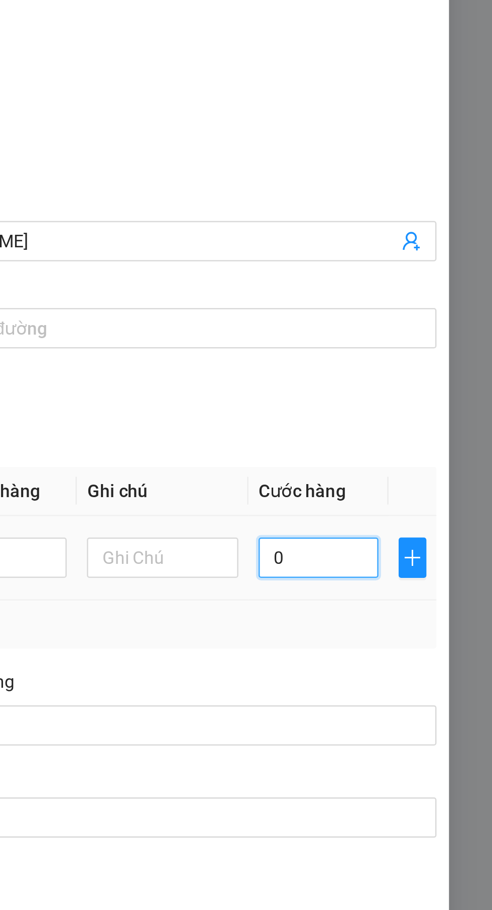
click at [436, 372] on input "0" at bounding box center [423, 370] width 48 height 16
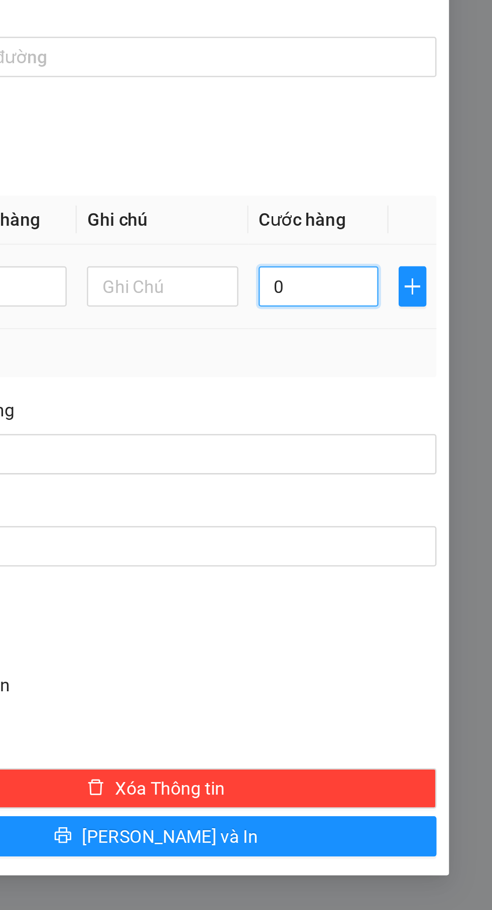
type input "05"
type input "5"
type input "050"
type input "50"
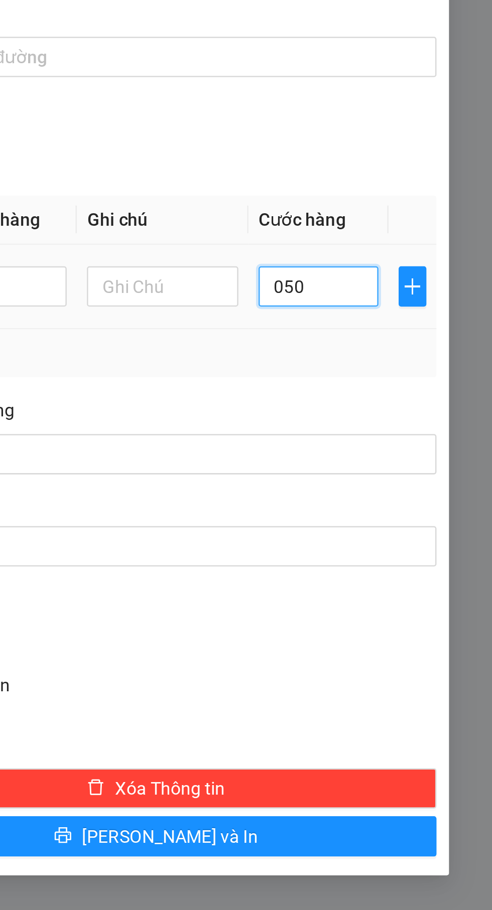
type input "50"
click at [445, 405] on div "Transit Pickup Surcharge Ids Transit Deliver Surcharge Ids Transit Deliver Surc…" at bounding box center [245, 316] width 447 height 560
type input "50.000"
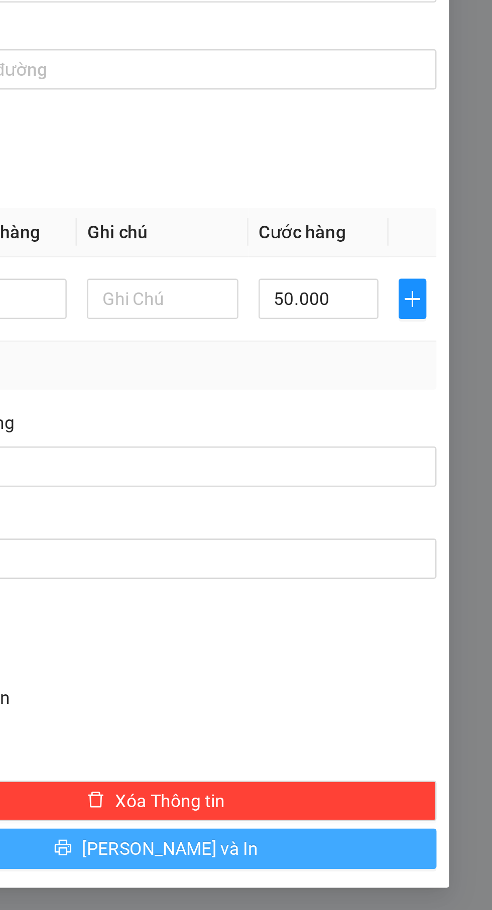
click at [336, 594] on button "[PERSON_NAME] và In" at bounding box center [358, 588] width 223 height 16
